Goal: Find contact information

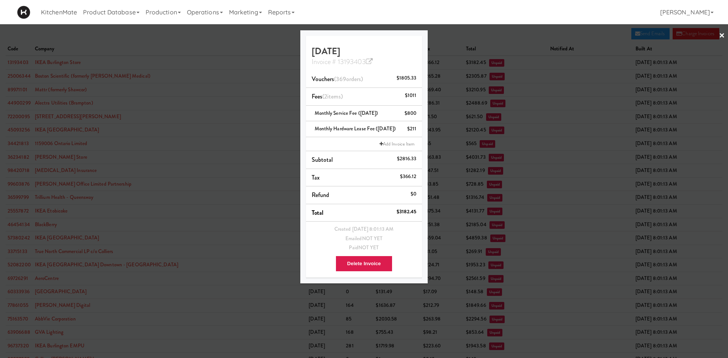
click at [246, 48] on div at bounding box center [364, 179] width 728 height 358
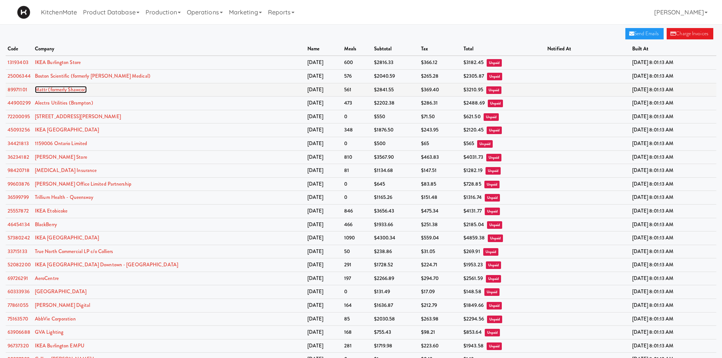
click at [60, 89] on link "Mattr (formerly Shawcor)" at bounding box center [61, 89] width 52 height 7
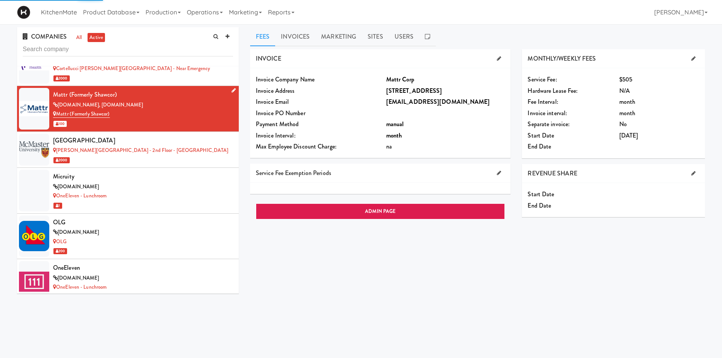
scroll to position [3431, 0]
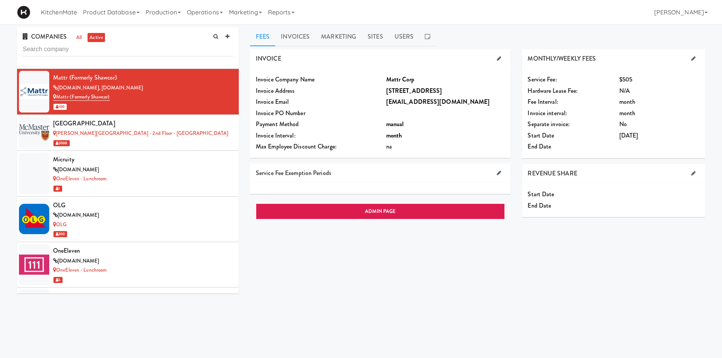
click at [398, 102] on b "mattr.ap@mattr.com" at bounding box center [438, 101] width 104 height 9
drag, startPoint x: 382, startPoint y: 105, endPoint x: 443, endPoint y: 106, distance: 61.0
click at [443, 106] on div "mattr.ap@mattr.com" at bounding box center [446, 101] width 130 height 11
copy b "mattr.ap@mattr.com"
